Goal: Task Accomplishment & Management: Use online tool/utility

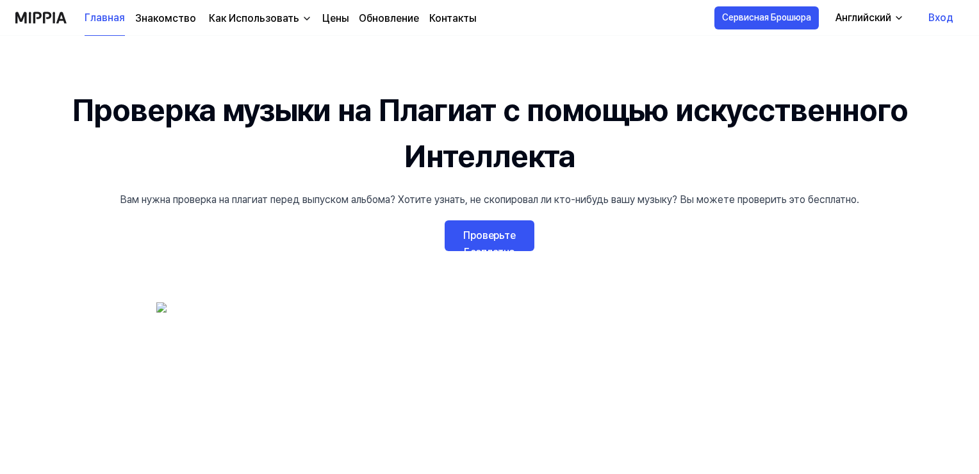
click at [501, 236] on link "Проверьте Бесплатно" at bounding box center [490, 235] width 90 height 31
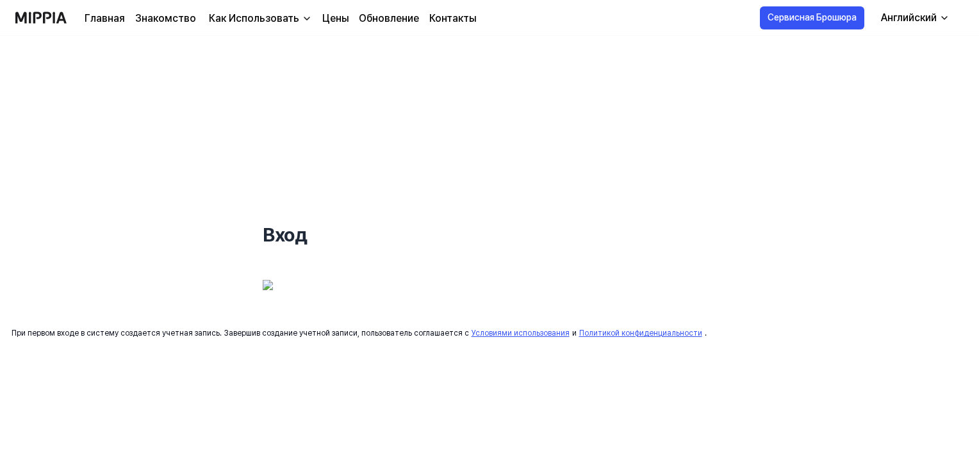
click at [367, 301] on img at bounding box center [359, 296] width 192 height 32
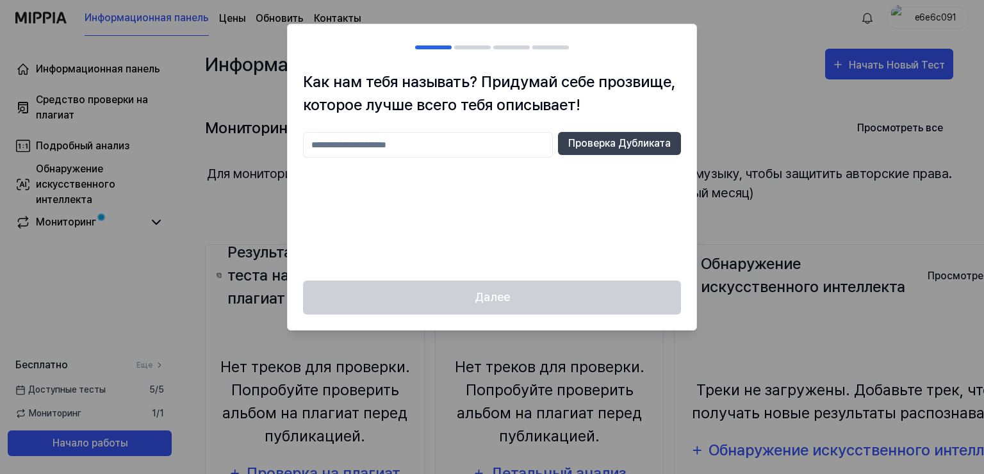
click at [369, 142] on input "text" at bounding box center [428, 145] width 250 height 26
type input "*"
type input "******"
click at [599, 146] on button "Проверка Дубликата" at bounding box center [619, 143] width 123 height 23
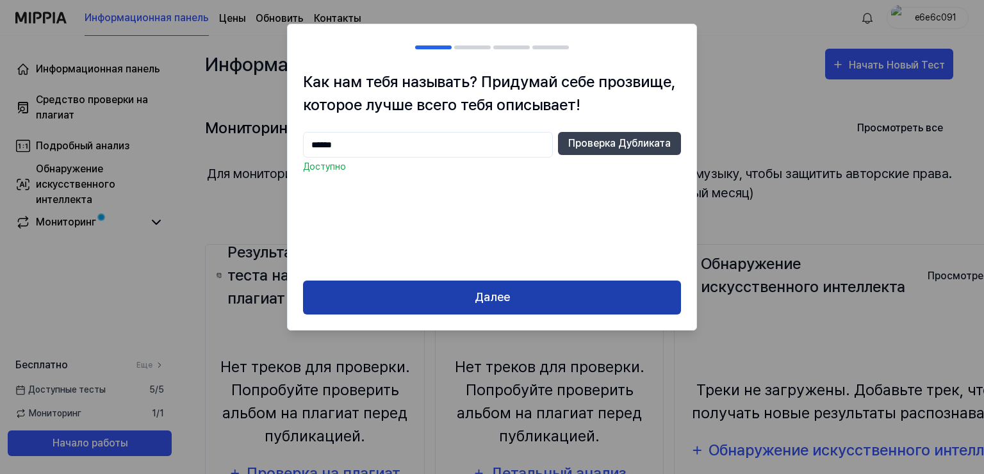
click at [474, 299] on button "Далее" at bounding box center [492, 298] width 378 height 34
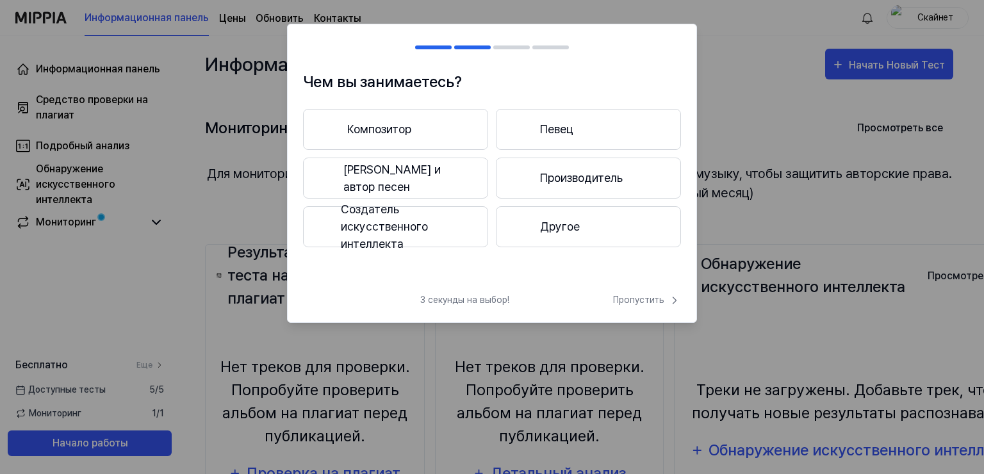
click at [404, 128] on button "Композитор" at bounding box center [395, 129] width 185 height 41
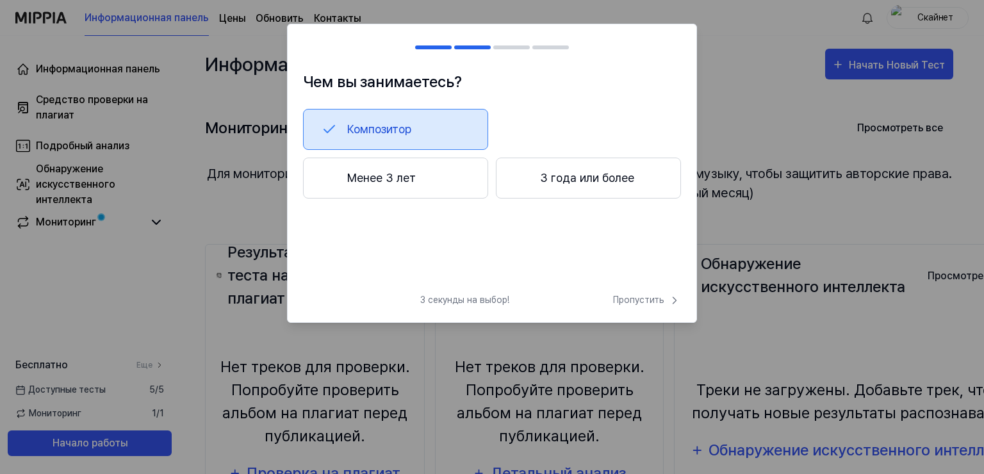
click at [560, 174] on button "3 года или более" at bounding box center [588, 178] width 185 height 41
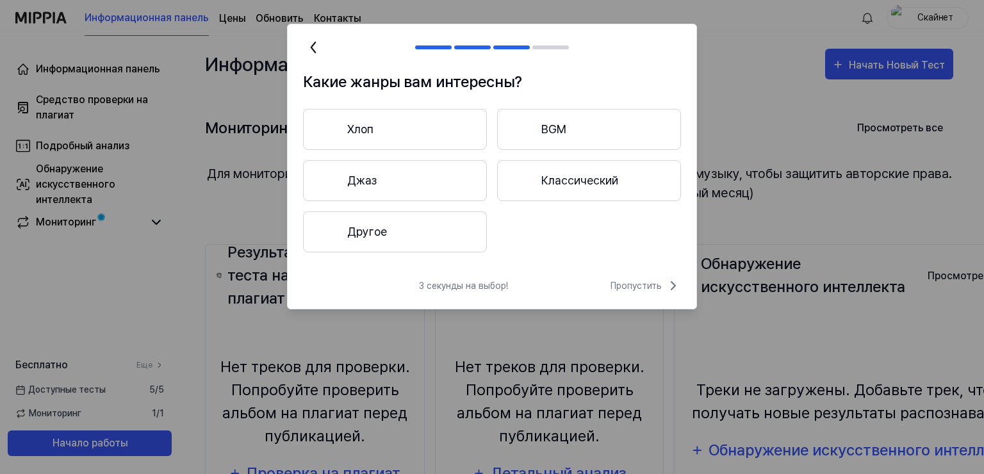
click at [401, 245] on button "Другое" at bounding box center [395, 231] width 184 height 41
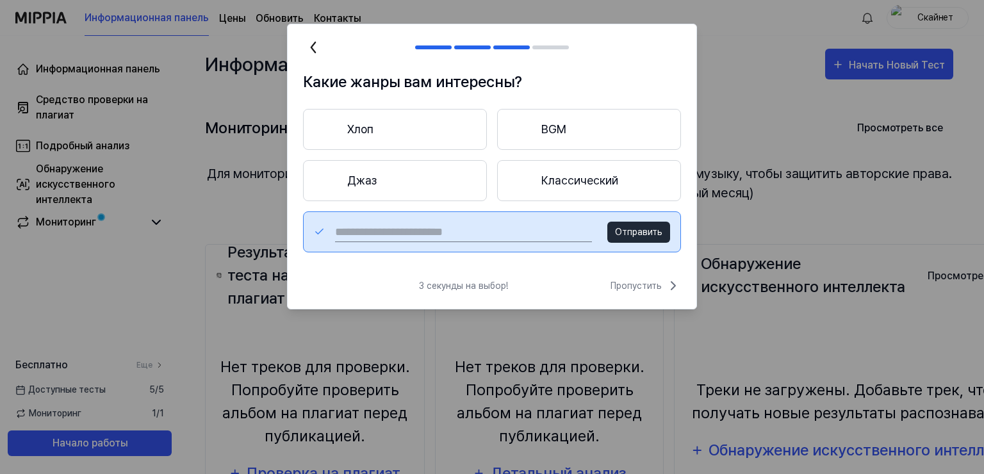
click at [461, 235] on input "text" at bounding box center [463, 232] width 257 height 21
type input "*"
type input "**********"
click at [642, 231] on button "Отправить" at bounding box center [639, 232] width 63 height 21
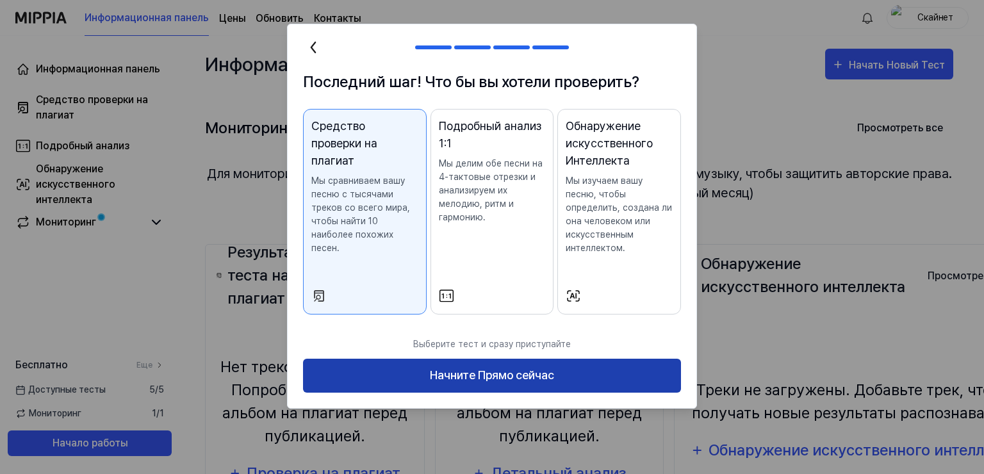
click at [504, 374] on button "Начните Прямо сейчас" at bounding box center [492, 376] width 378 height 34
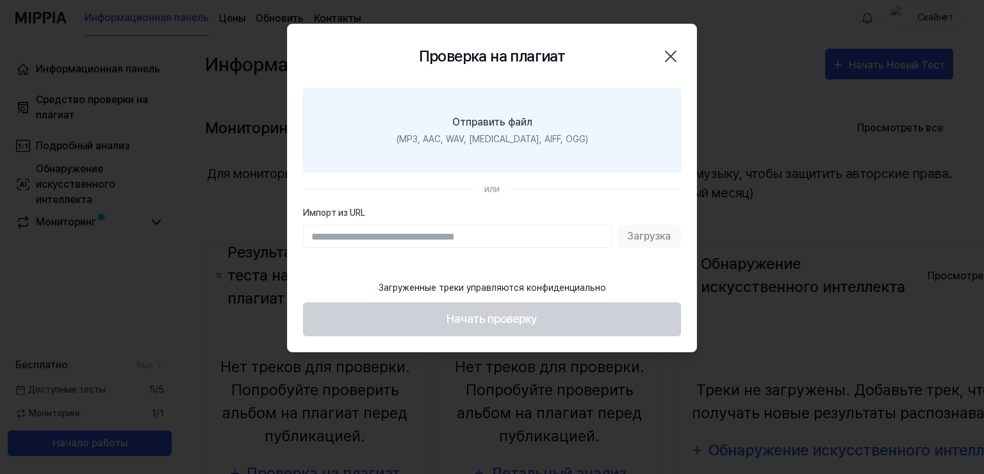
click at [492, 130] on label "Отправить файл (MP3, AAC, WAV, [MEDICAL_DATA], AIFF, OGG)" at bounding box center [492, 130] width 378 height 84
click at [0, 0] on input "Отправить файл (MP3, AAC, WAV, [MEDICAL_DATA], AIFF, OGG)" at bounding box center [0, 0] width 0 height 0
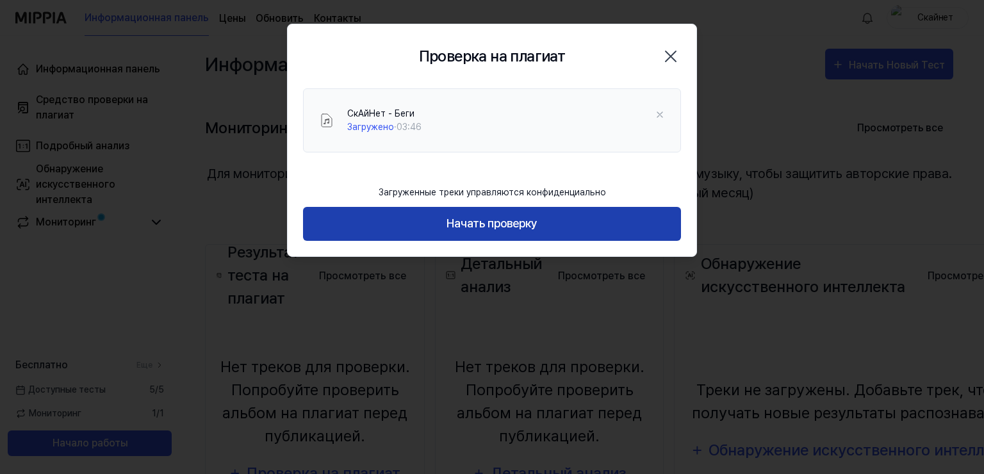
click at [484, 223] on button "Начать проверку" at bounding box center [492, 224] width 378 height 34
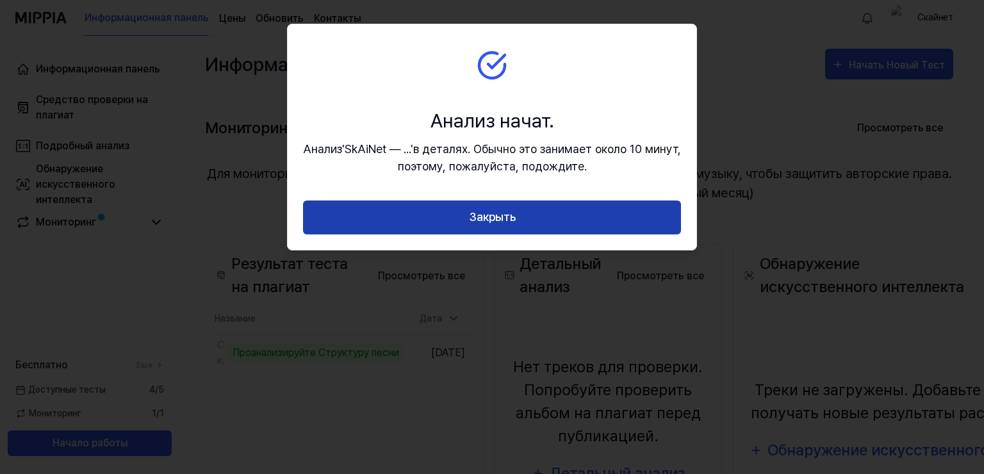
click at [487, 218] on button "Закрыть" at bounding box center [492, 218] width 378 height 34
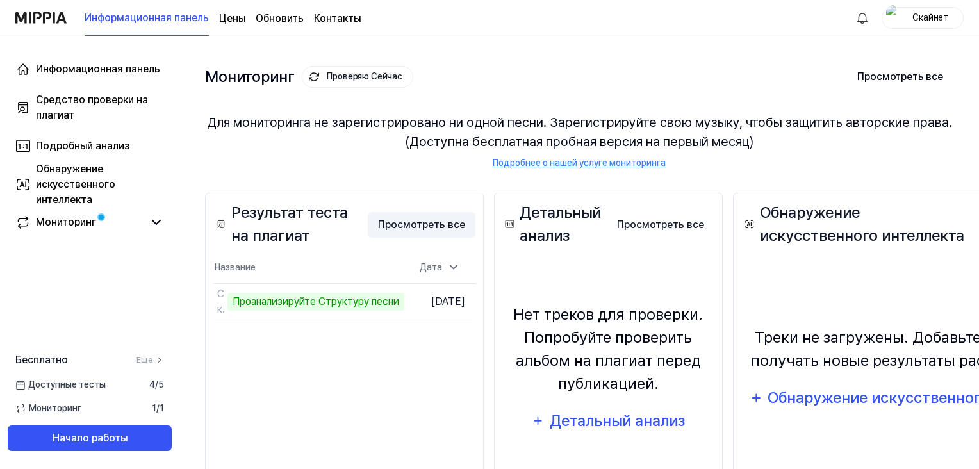
scroll to position [138, 0]
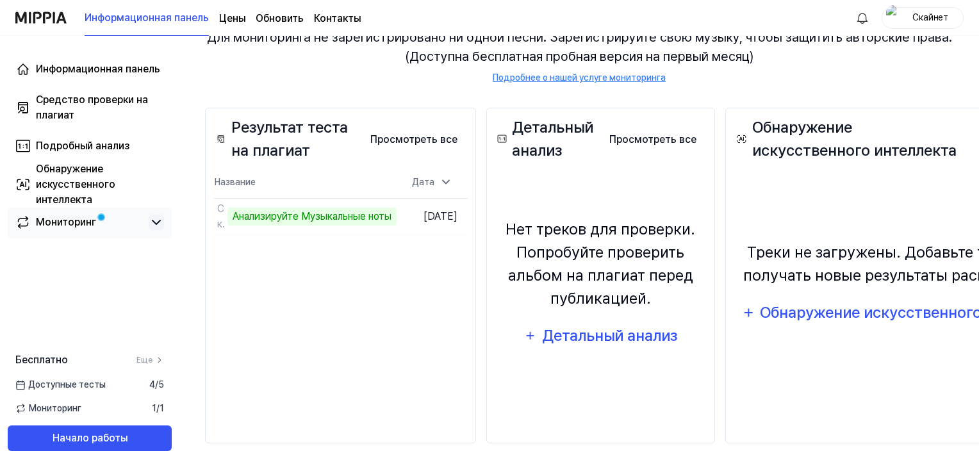
click at [153, 224] on icon at bounding box center [156, 222] width 15 height 15
click at [153, 224] on icon at bounding box center [157, 222] width 8 height 4
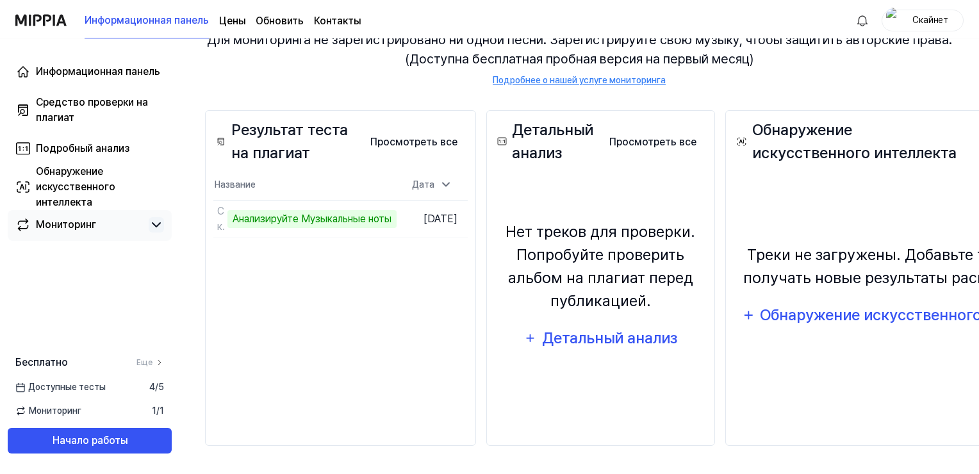
scroll to position [0, 0]
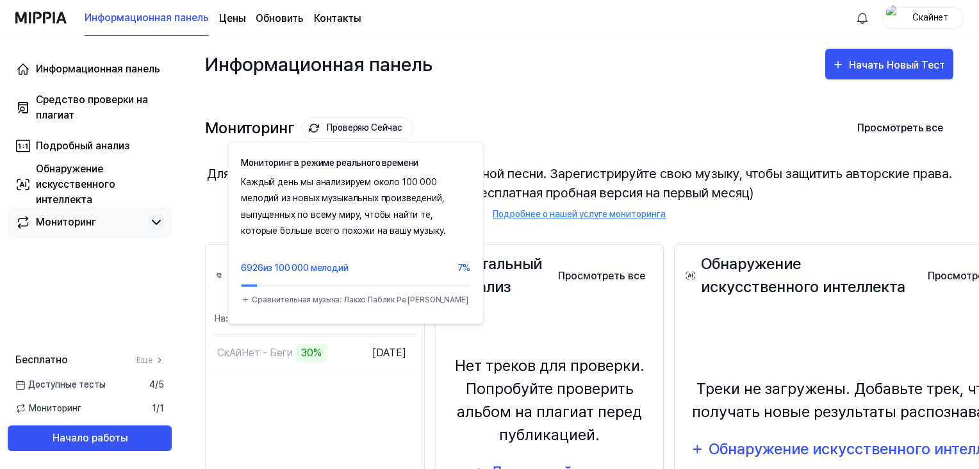
click at [354, 128] on button "Проверяю Сейчас" at bounding box center [358, 128] width 112 height 22
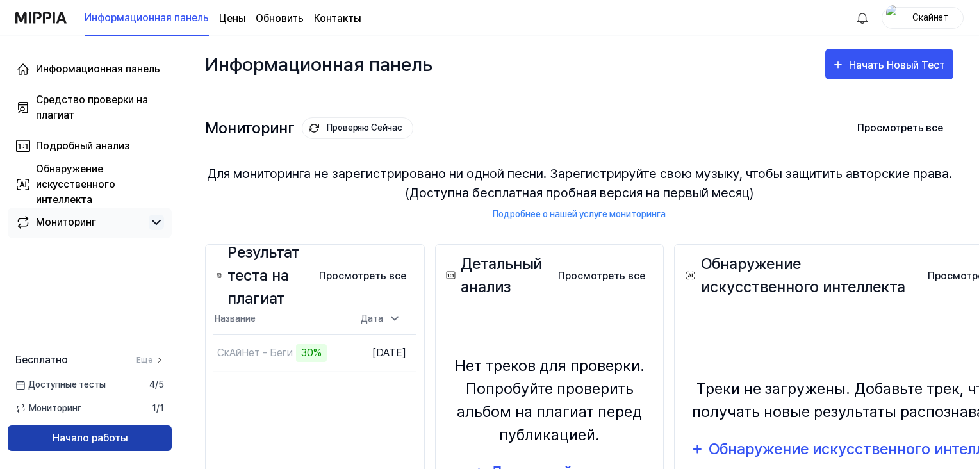
click at [128, 434] on button "Начало работы" at bounding box center [90, 439] width 164 height 26
click at [126, 443] on button "Начало работы" at bounding box center [90, 439] width 164 height 26
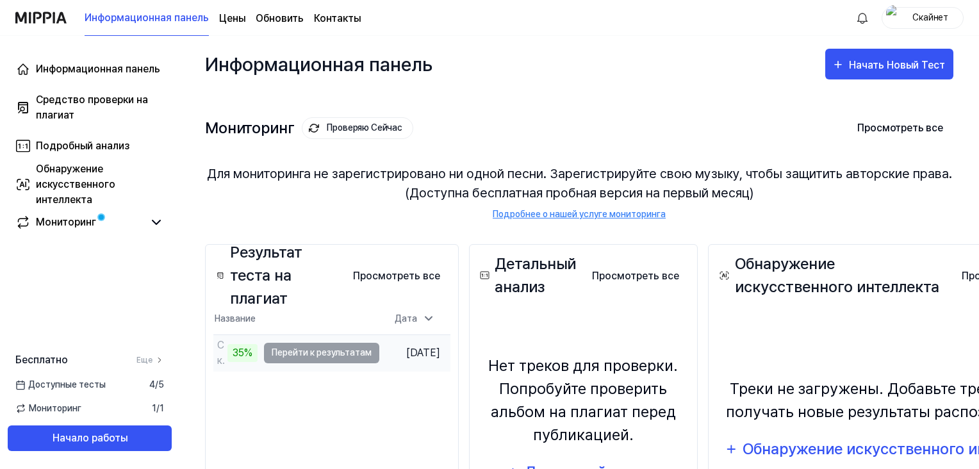
click at [293, 353] on td "СкАйНет - Беги 35% Перейти к результатам" at bounding box center [296, 353] width 166 height 36
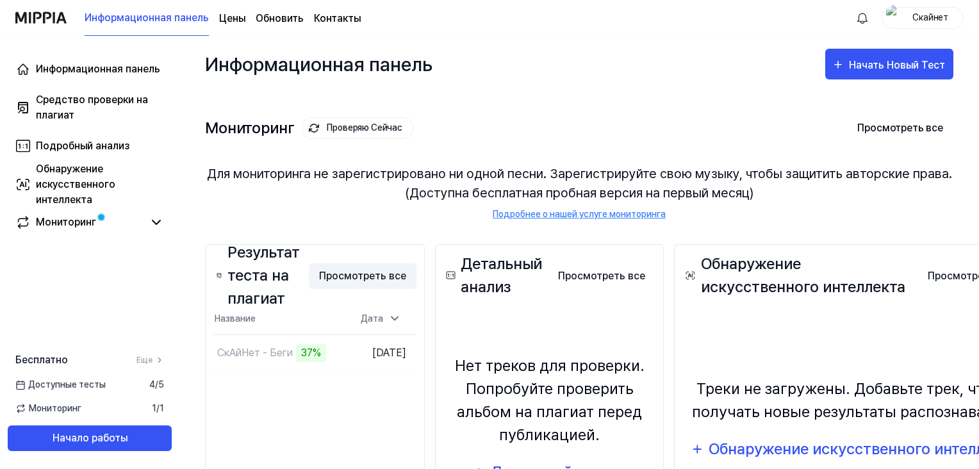
click at [347, 272] on button "Просмотреть все" at bounding box center [363, 276] width 108 height 26
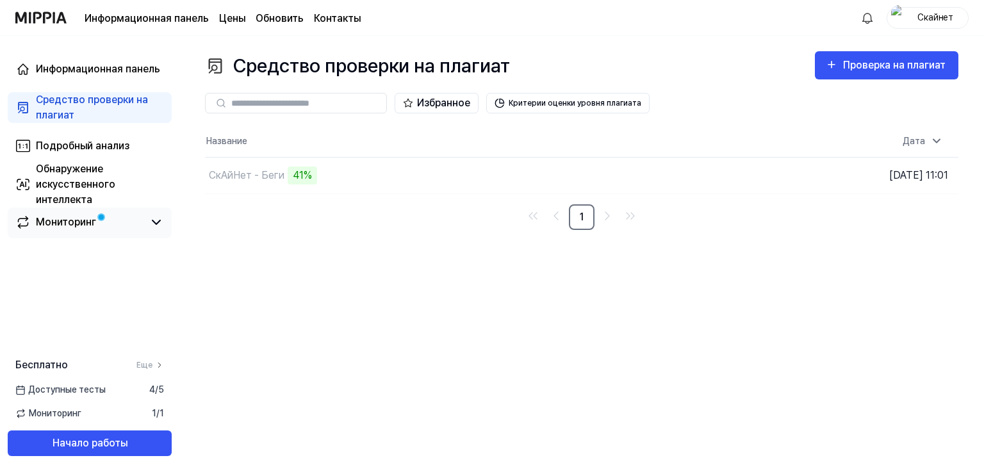
click at [97, 220] on span at bounding box center [101, 217] width 8 height 8
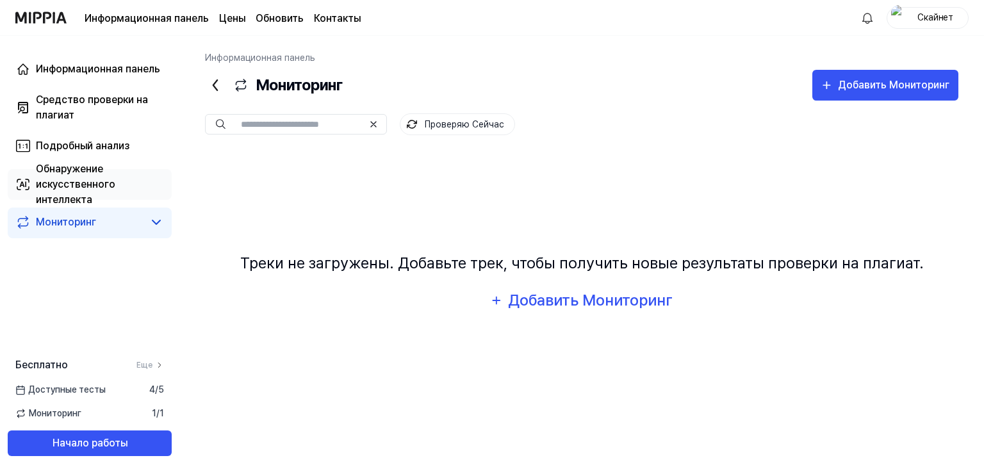
click at [72, 184] on div "Обнаружение искусственного интеллекта" at bounding box center [100, 184] width 128 height 46
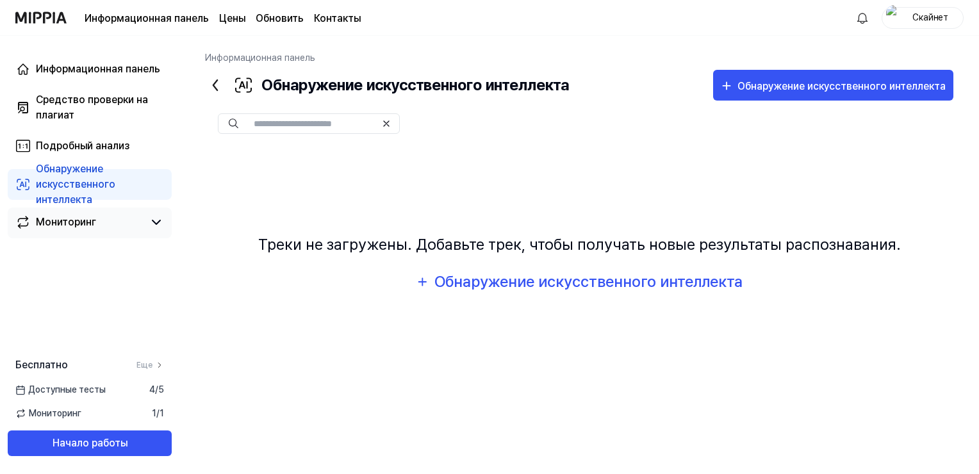
click at [85, 220] on div "Мониторинг" at bounding box center [66, 222] width 60 height 15
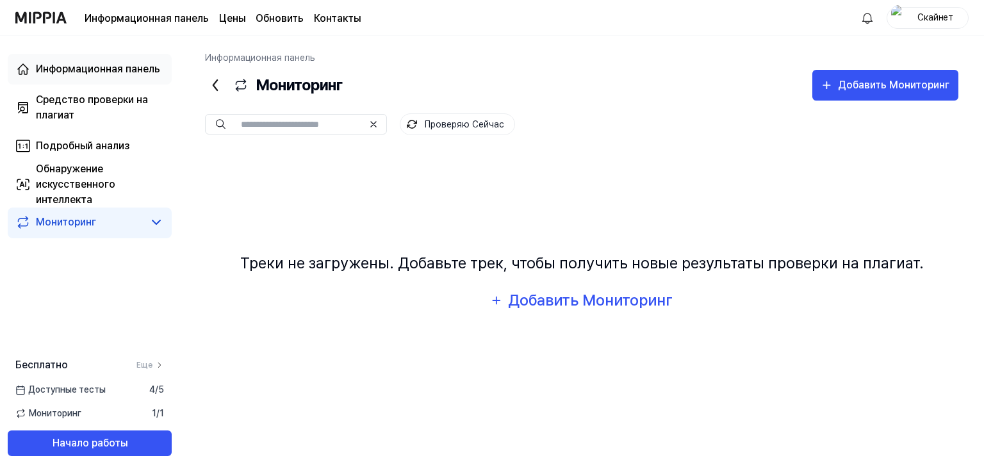
click at [116, 70] on div "Информационная панель" at bounding box center [98, 69] width 124 height 15
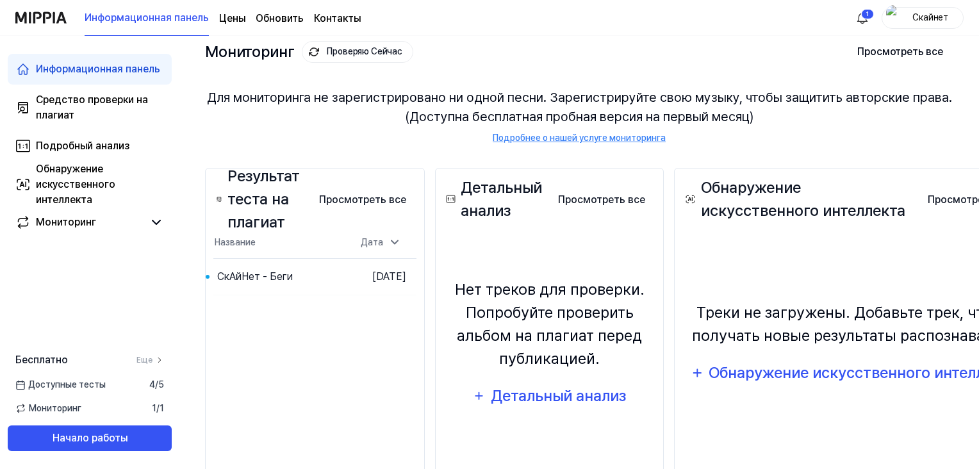
scroll to position [128, 0]
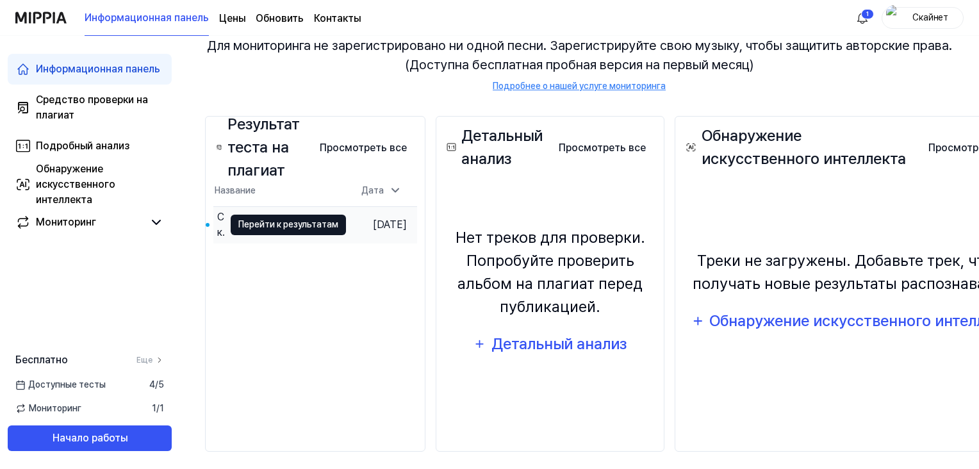
click at [318, 228] on button "Перейти к результатам" at bounding box center [288, 225] width 115 height 21
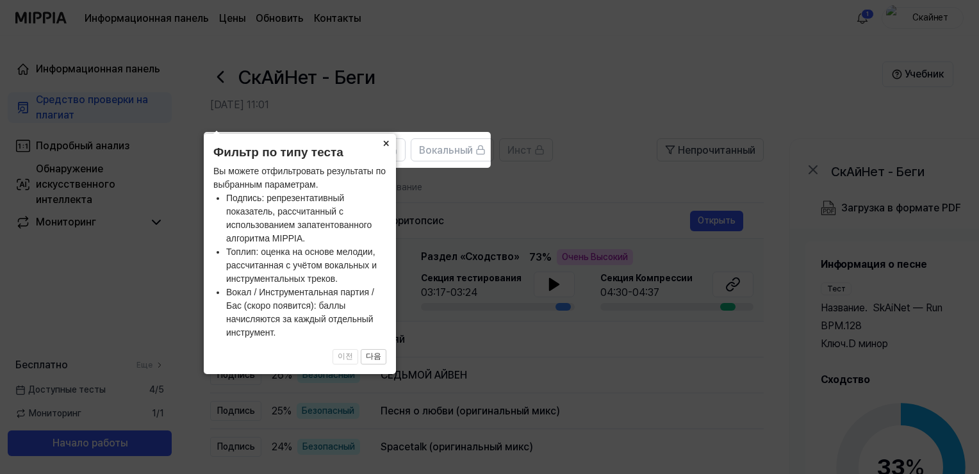
click at [386, 139] on button "×" at bounding box center [386, 143] width 21 height 18
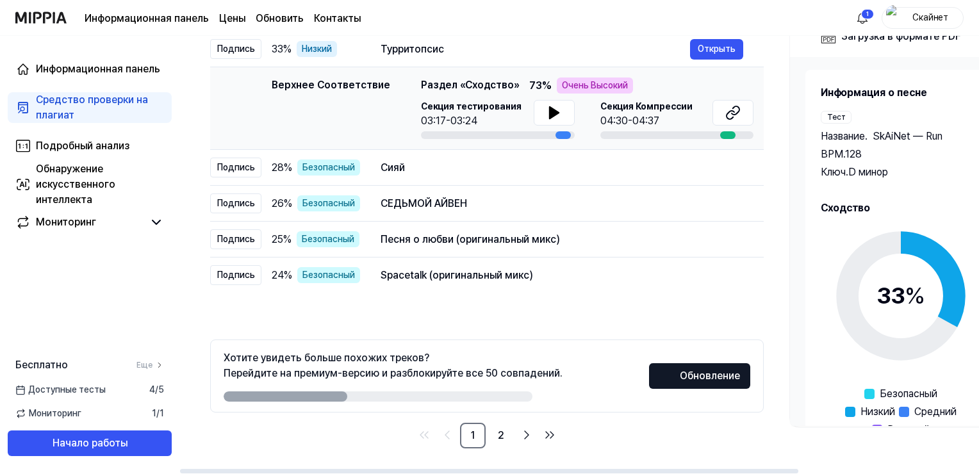
scroll to position [108, 0]
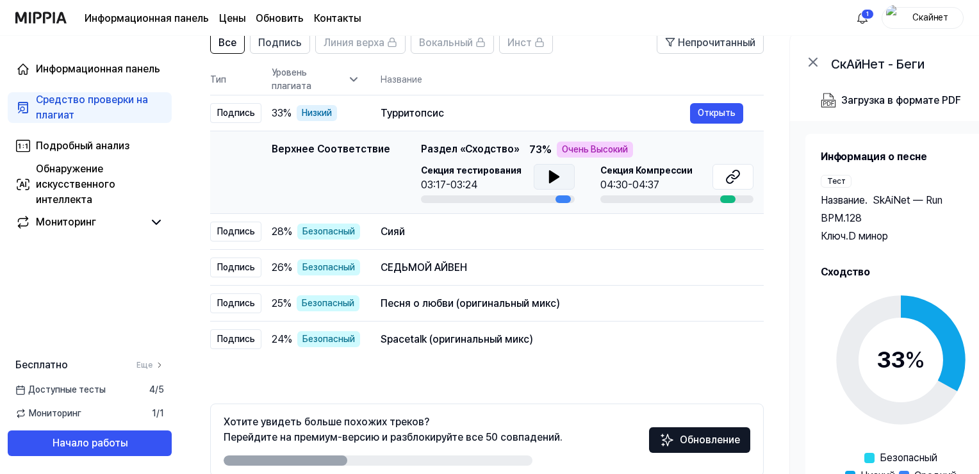
click at [551, 178] on icon at bounding box center [553, 177] width 9 height 12
click at [551, 178] on icon at bounding box center [554, 176] width 15 height 15
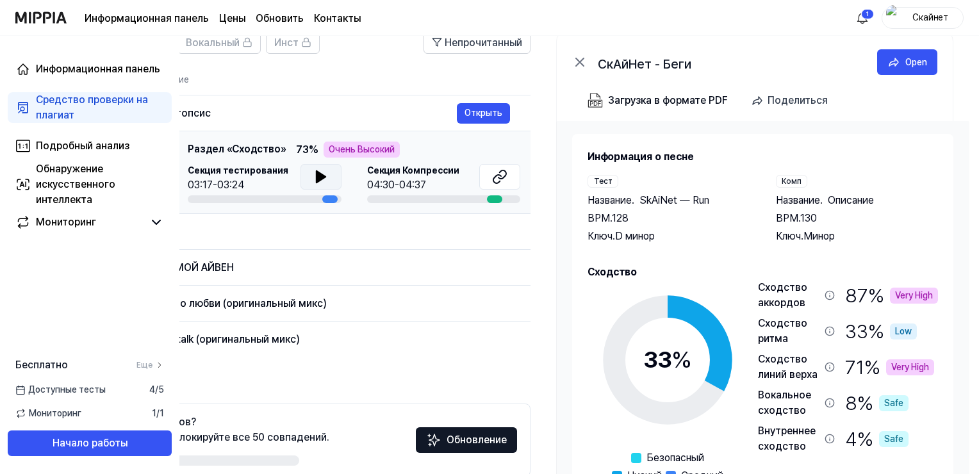
scroll to position [0, 254]
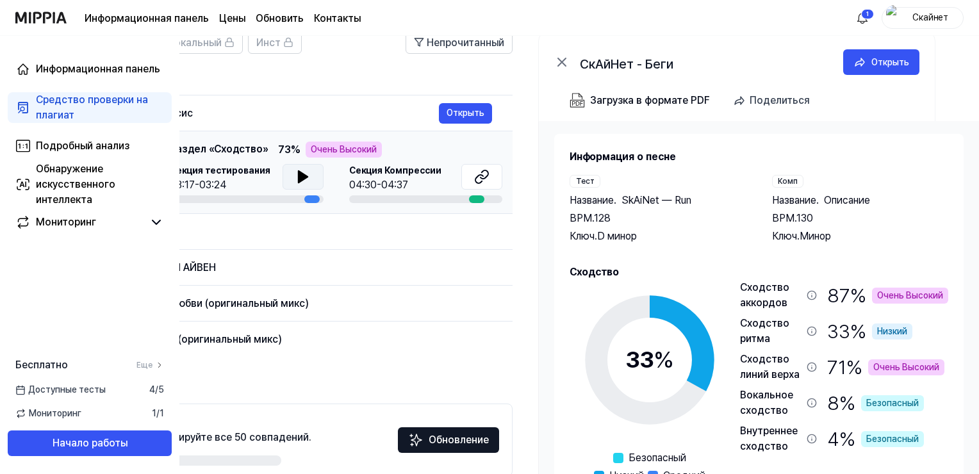
drag, startPoint x: 561, startPoint y: 199, endPoint x: 279, endPoint y: 202, distance: 282.0
click at [279, 202] on div at bounding box center [247, 199] width 154 height 8
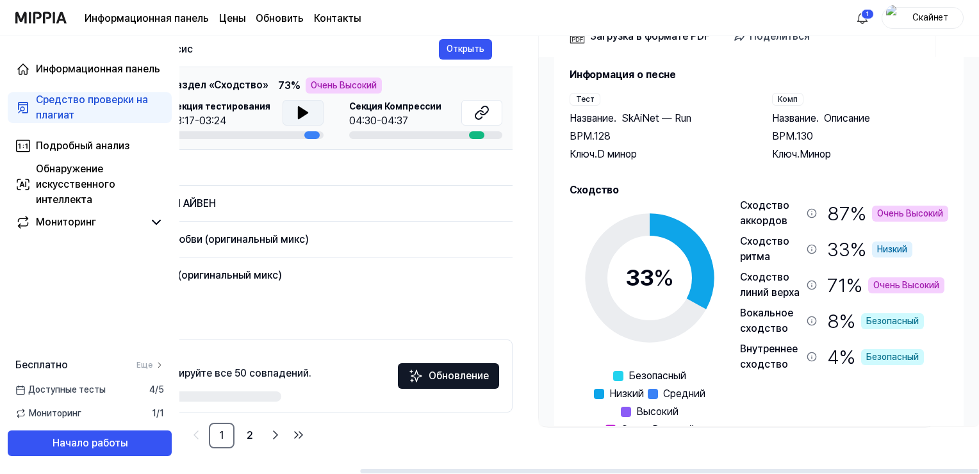
scroll to position [0, 0]
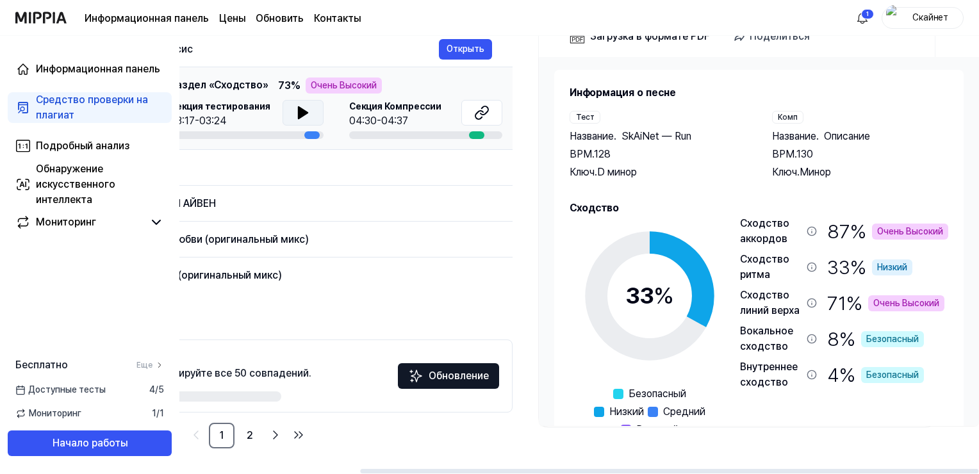
click at [767, 307] on div "Сходство линий верха" at bounding box center [771, 303] width 62 height 31
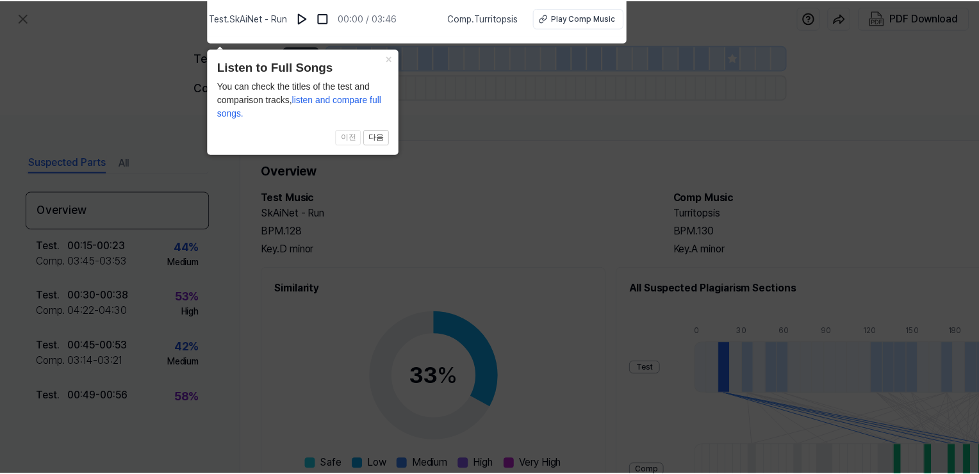
scroll to position [172, 0]
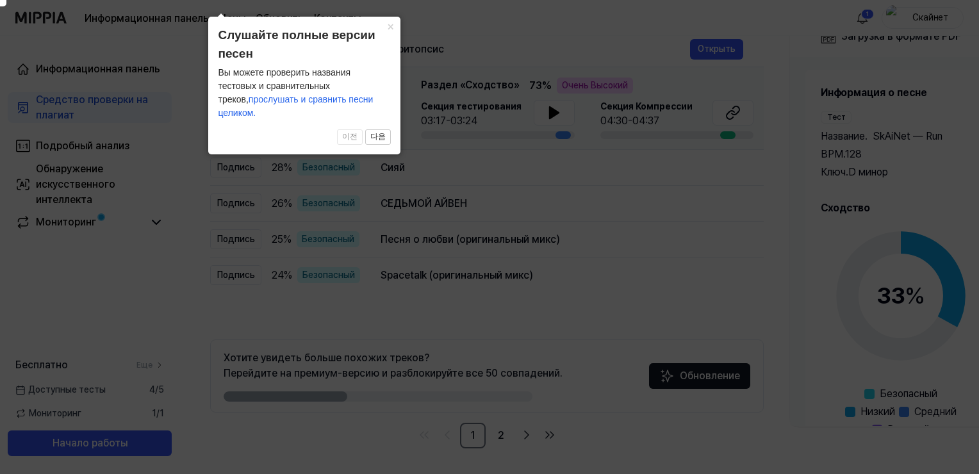
click at [393, 26] on button "×" at bounding box center [390, 26] width 21 height 18
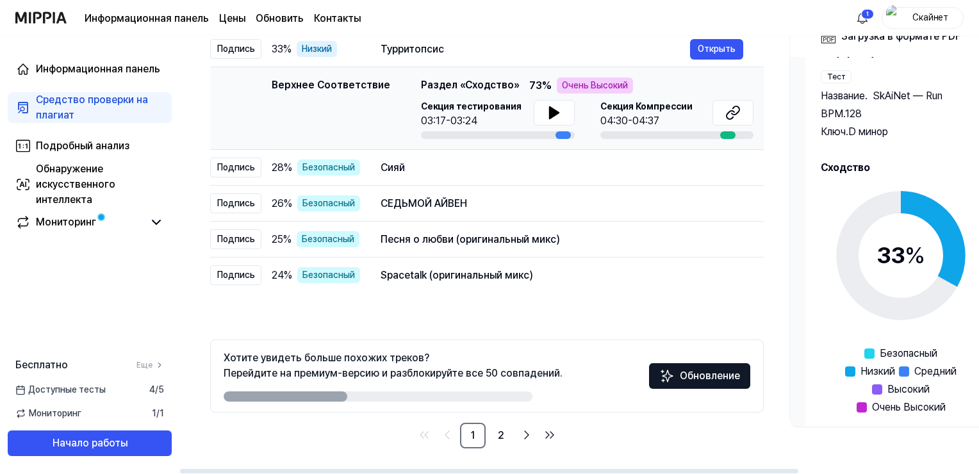
scroll to position [57, 0]
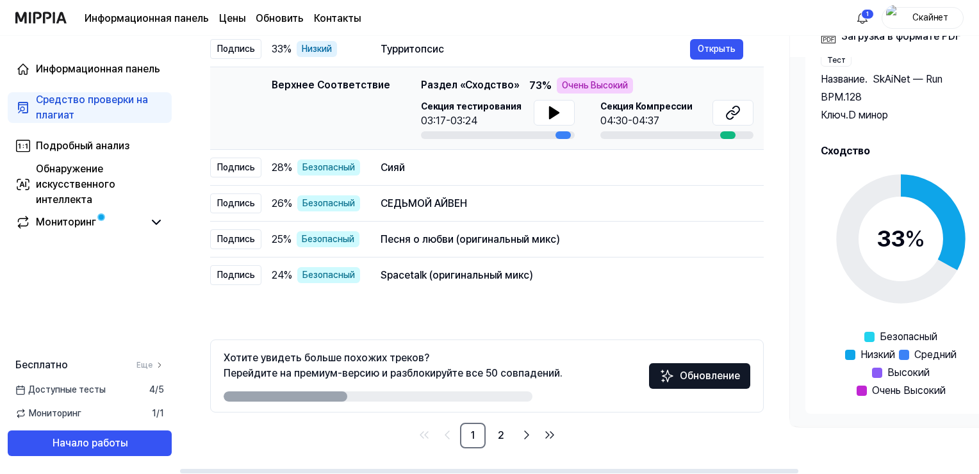
click at [897, 240] on div "33 %" at bounding box center [901, 239] width 49 height 35
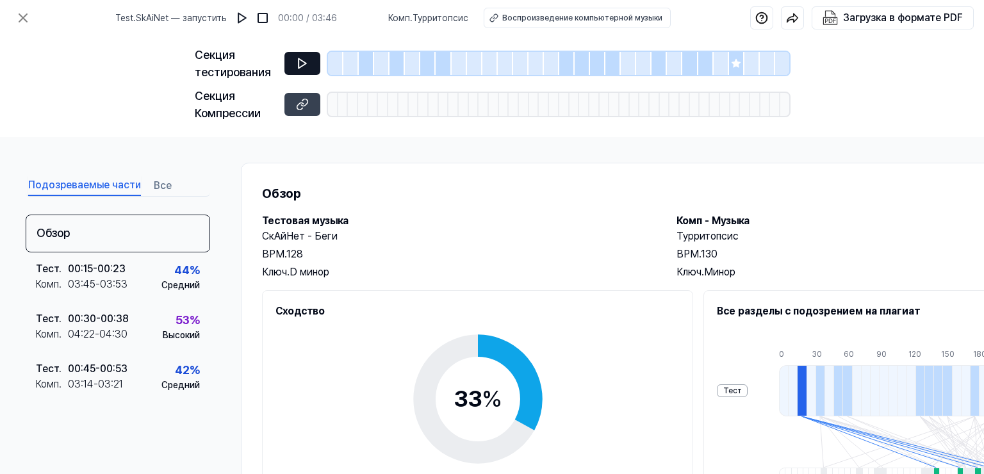
click at [299, 62] on icon at bounding box center [302, 63] width 13 height 13
click at [301, 61] on icon at bounding box center [303, 64] width 8 height 10
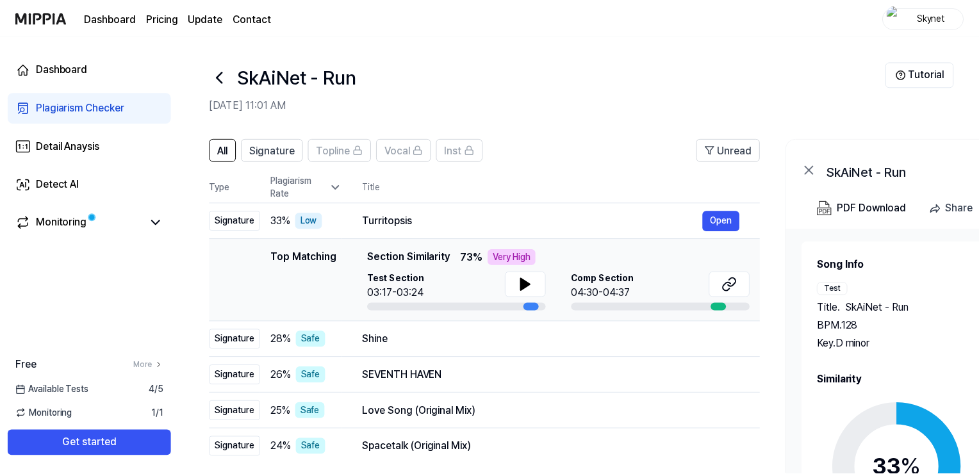
scroll to position [172, 0]
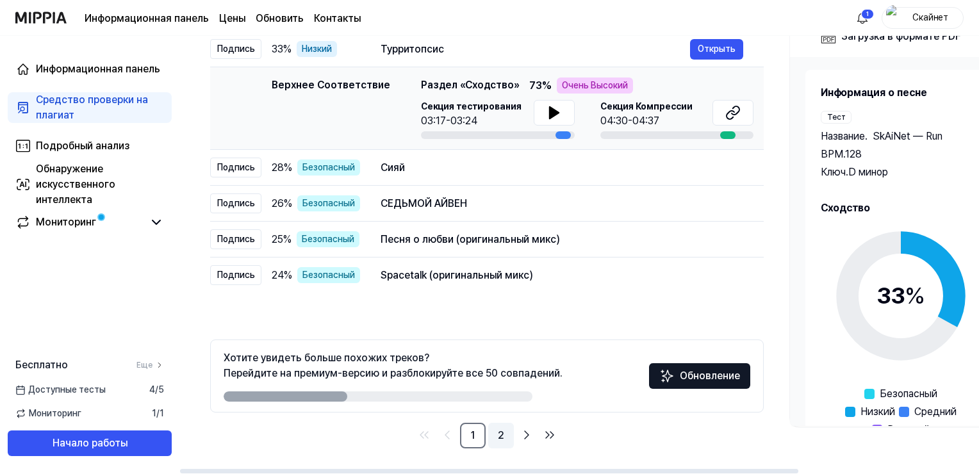
click at [502, 438] on link "2" at bounding box center [501, 436] width 26 height 26
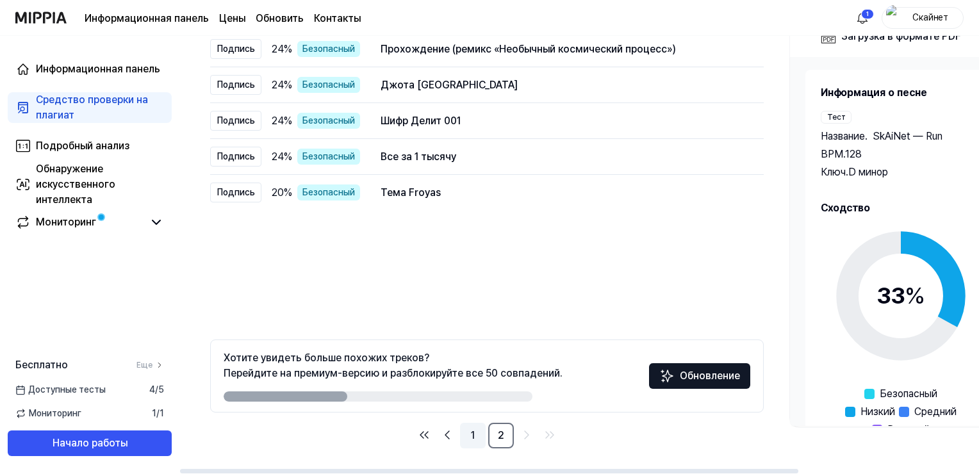
click at [472, 438] on link "1" at bounding box center [473, 436] width 26 height 26
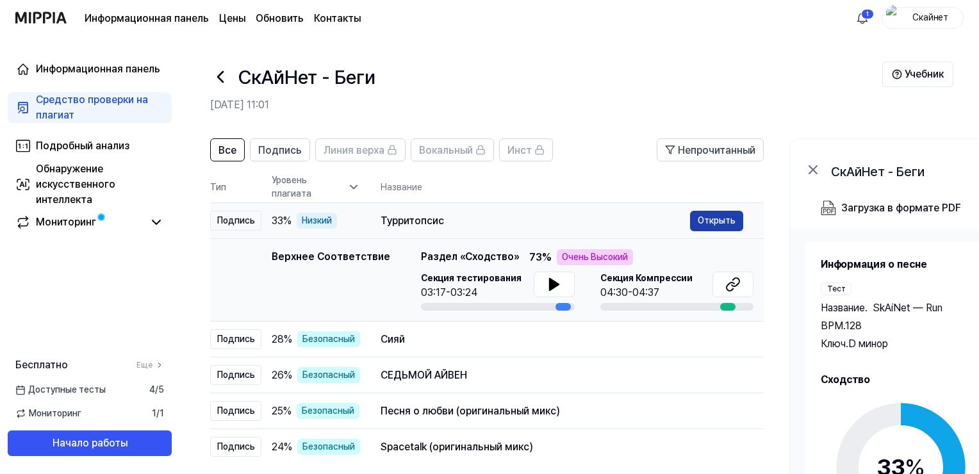
click at [726, 219] on button "Открыть" at bounding box center [716, 221] width 53 height 21
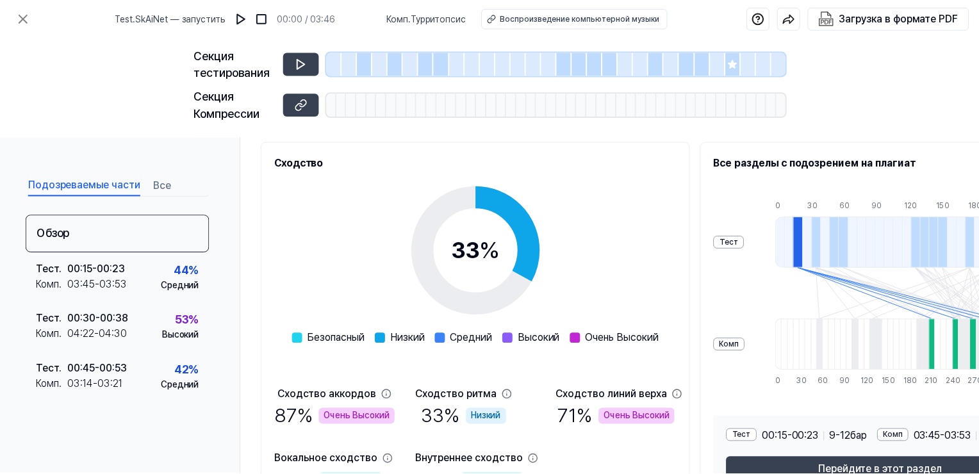
scroll to position [235, 0]
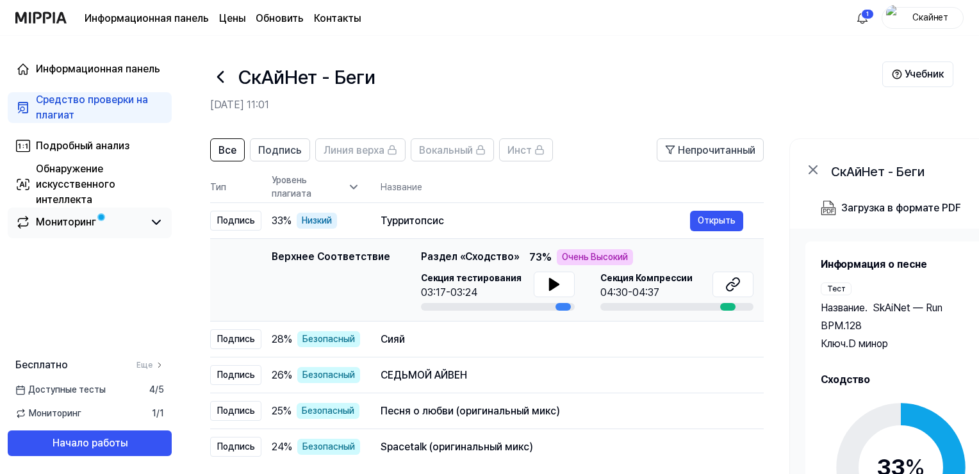
click at [87, 219] on div "Мониторинг" at bounding box center [66, 222] width 60 height 15
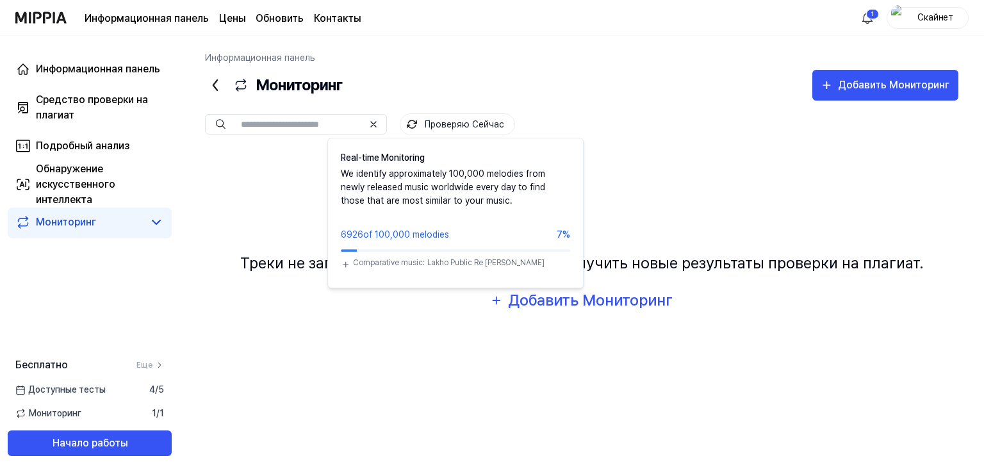
click at [442, 125] on button "Проверяю Сейчас" at bounding box center [457, 124] width 115 height 22
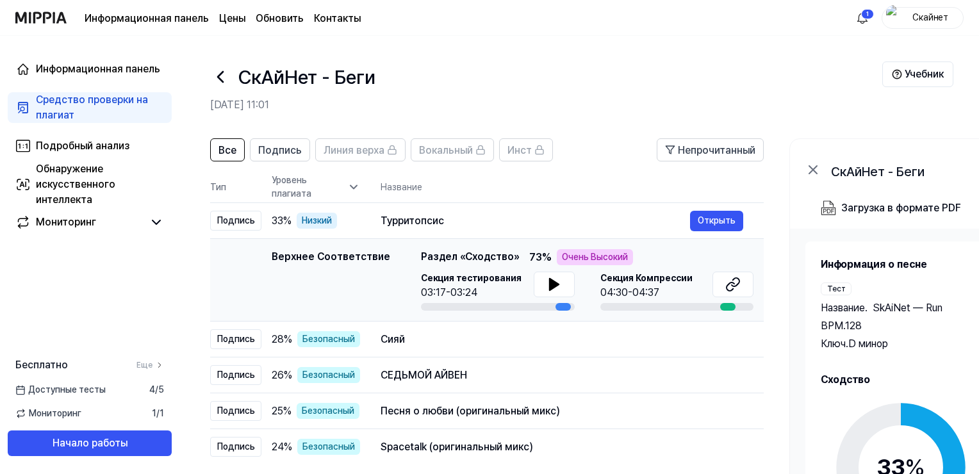
click at [652, 282] on span "Секция Компрессии" at bounding box center [646, 278] width 92 height 13
drag, startPoint x: 729, startPoint y: 305, endPoint x: 740, endPoint y: 306, distance: 11.6
click at [740, 306] on div at bounding box center [677, 307] width 154 height 8
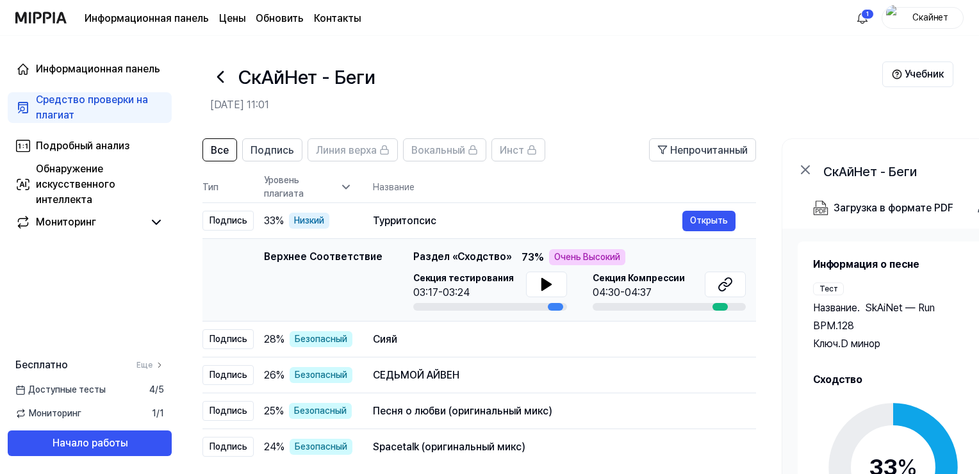
drag, startPoint x: 724, startPoint y: 306, endPoint x: 716, endPoint y: 308, distance: 8.4
click at [716, 308] on div at bounding box center [720, 307] width 15 height 8
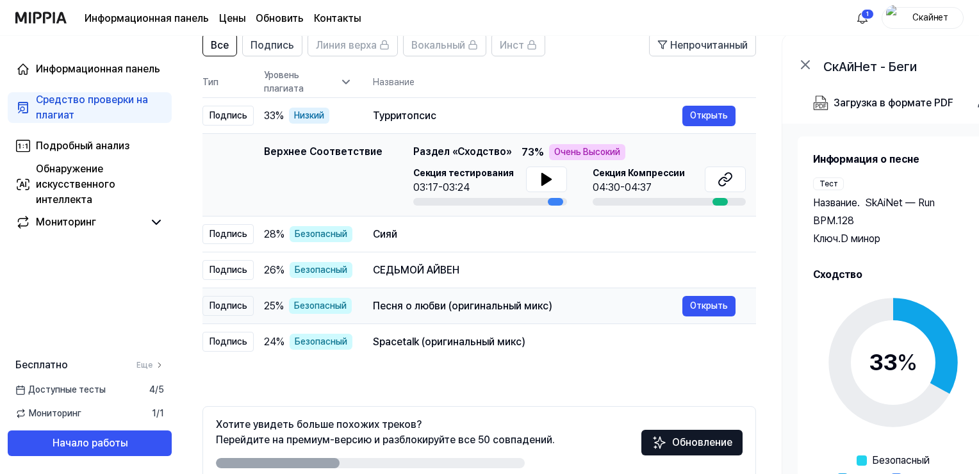
scroll to position [172, 0]
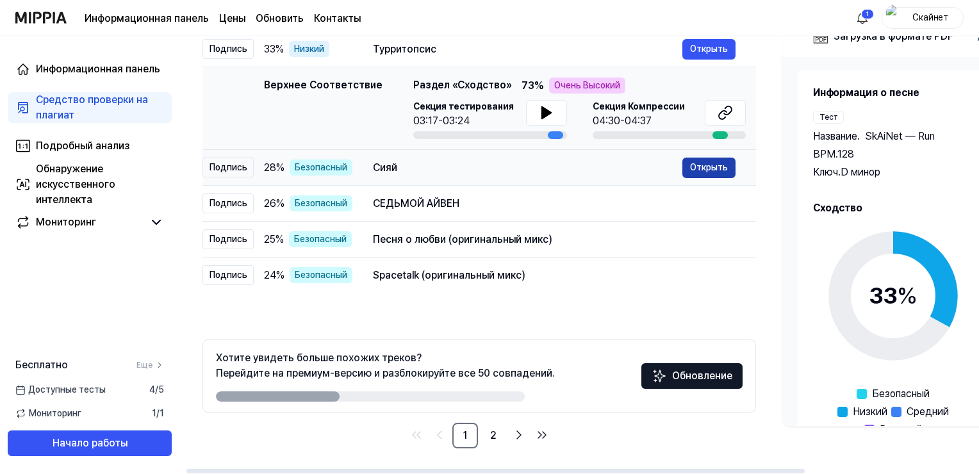
click at [695, 169] on button "Открыть" at bounding box center [709, 168] width 53 height 21
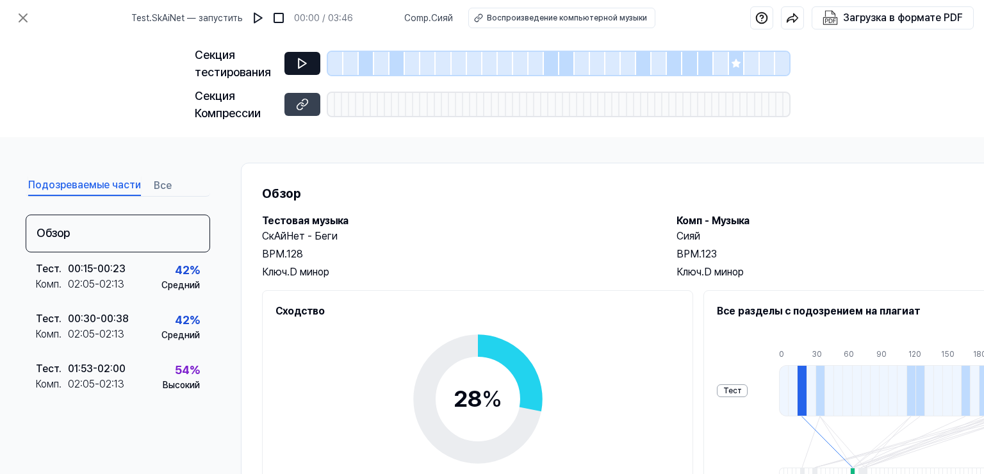
click at [302, 67] on icon at bounding box center [302, 63] width 13 height 13
click at [264, 15] on img at bounding box center [258, 18] width 13 height 13
click at [302, 59] on icon at bounding box center [302, 63] width 13 height 13
